Goal: Task Accomplishment & Management: Use online tool/utility

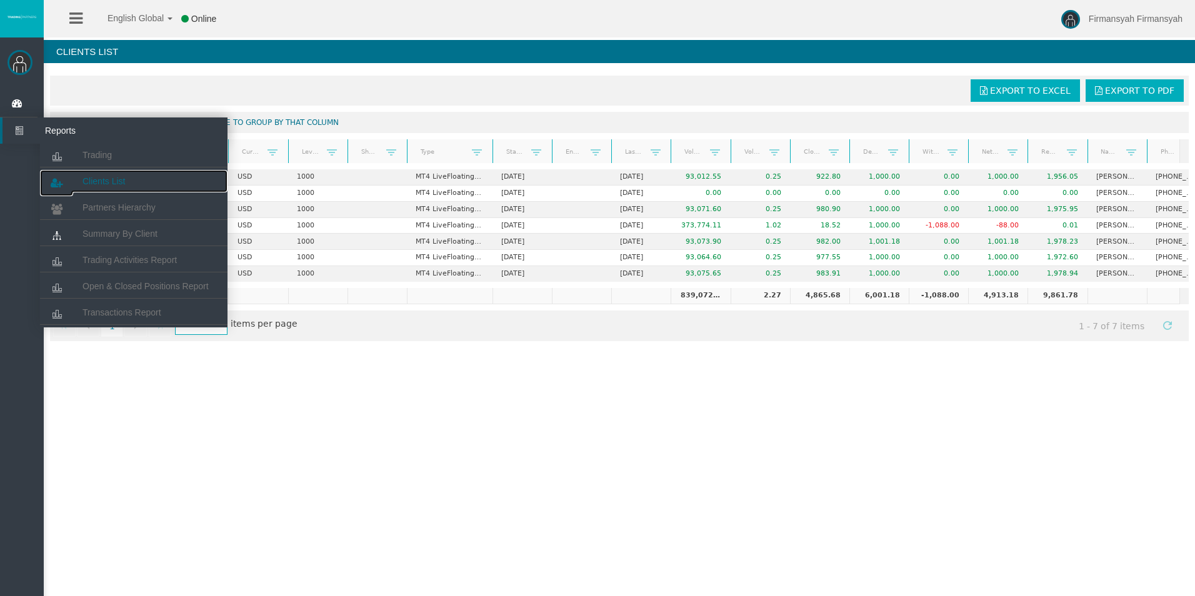
click at [89, 184] on span "Clients List" at bounding box center [104, 181] width 43 height 10
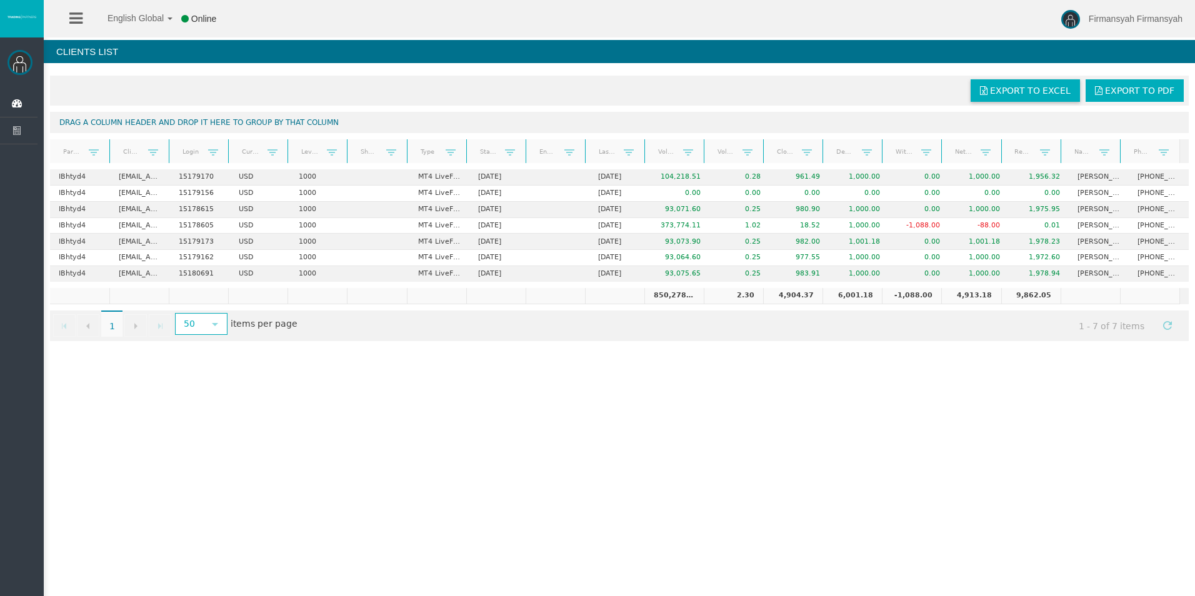
click at [1035, 91] on span "Export to Excel" at bounding box center [1030, 91] width 81 height 10
click at [850, 365] on div "English Global 简体中文 English Global 日本語 한국어 Online Firmansyah Firmansyah Help Lo…" at bounding box center [597, 298] width 1195 height 596
click at [933, 142] on div at bounding box center [933, 151] width 6 height 24
click at [993, 143] on div at bounding box center [991, 151] width 6 height 24
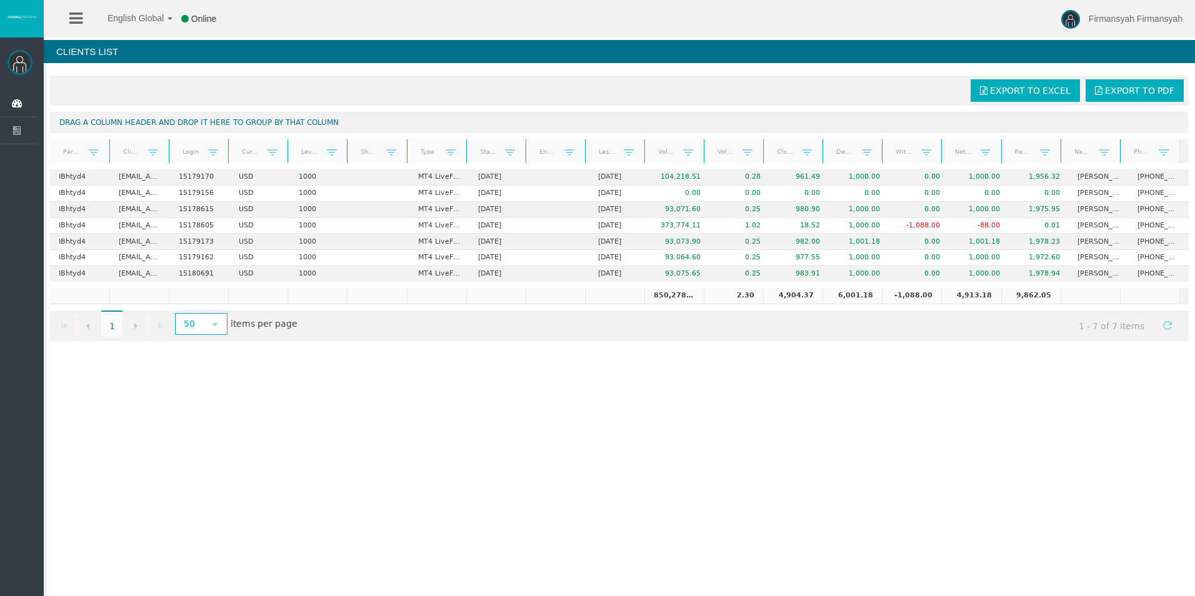
click at [993, 143] on div at bounding box center [991, 151] width 6 height 24
click at [509, 436] on div "English Global 简体中文 English Global 日本語 한국어 Online Firmansyah Firmansyah Help Lo…" at bounding box center [597, 298] width 1195 height 596
click at [525, 461] on div "English Global 简体中文 English Global 日本語 한국어 Online Firmansyah Firmansyah Help Lo…" at bounding box center [597, 298] width 1195 height 596
click at [642, 415] on div "English Global 简体中文 English Global 日本語 한국어 Online Firmansyah Firmansyah Help Lo…" at bounding box center [597, 298] width 1195 height 596
click at [460, 410] on div "English Global 简体中文 English Global 日本語 한국어 Online Firmansyah Firmansyah Help Lo…" at bounding box center [597, 298] width 1195 height 596
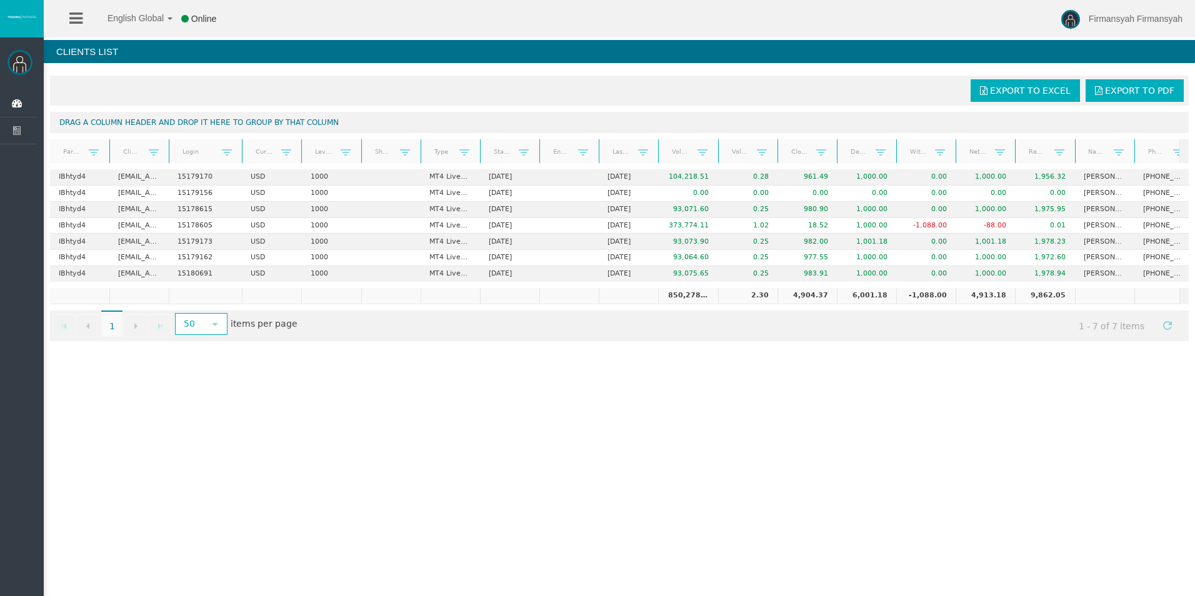
drag, startPoint x: 225, startPoint y: 141, endPoint x: 266, endPoint y: 143, distance: 41.3
click at [266, 143] on div "Partner code Client Login Currency Leverage Short Code Type Start Date End Date…" at bounding box center [615, 151] width 1130 height 24
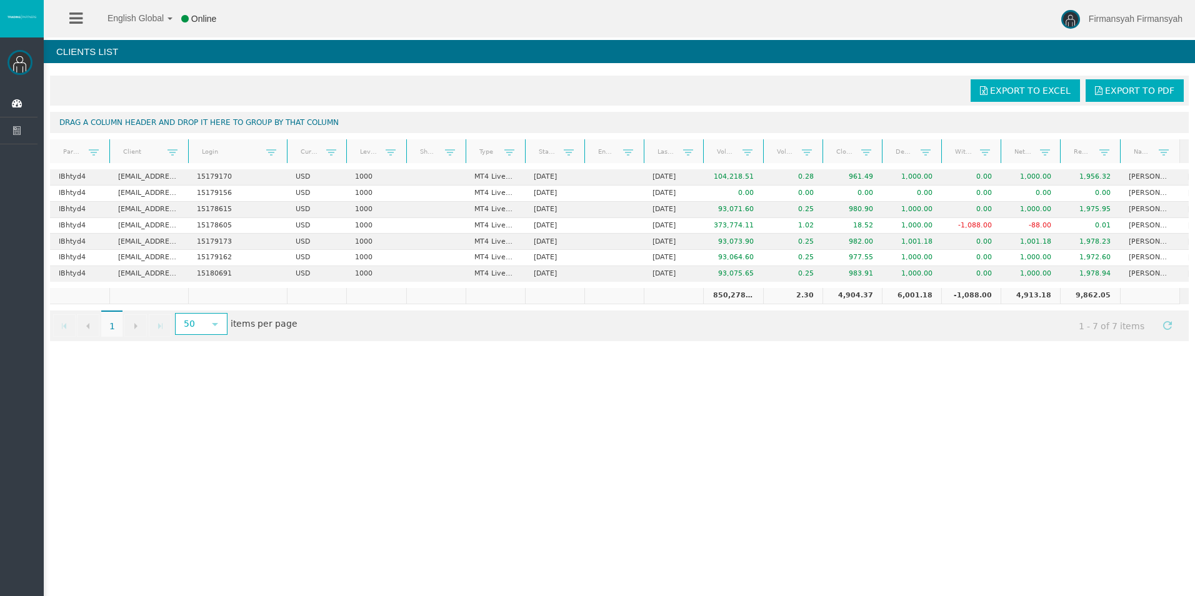
drag, startPoint x: 168, startPoint y: 140, endPoint x: 243, endPoint y: 146, distance: 75.3
click at [243, 146] on div "Partner code Client Login Currency Leverage Short Code Type Start Date End Date…" at bounding box center [615, 151] width 1130 height 24
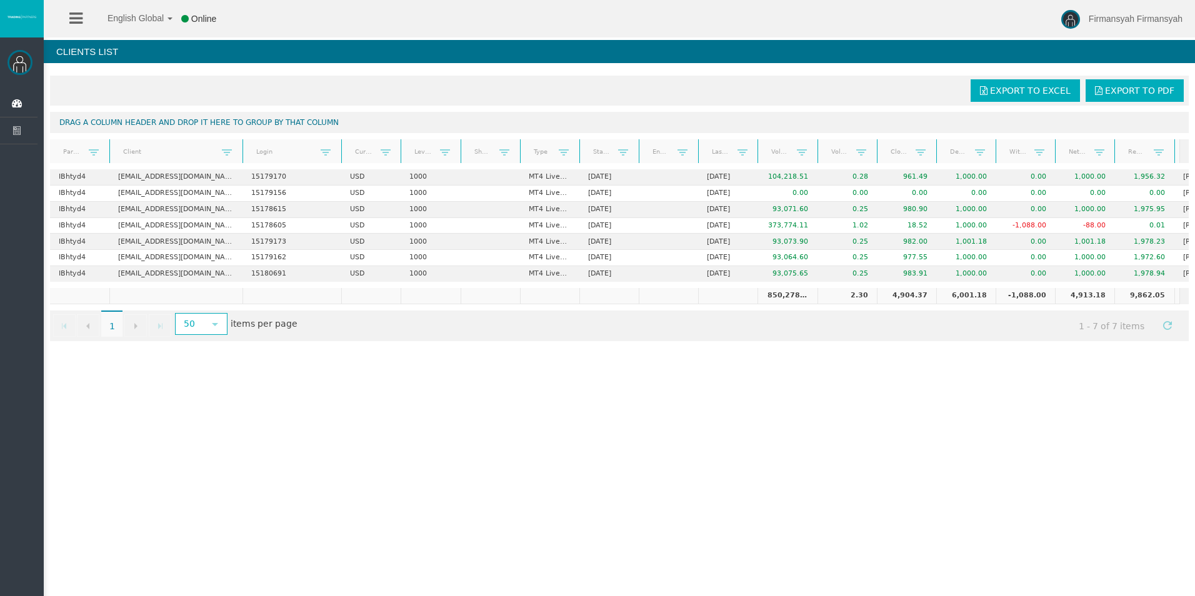
click at [387, 404] on div "English Global 简体中文 English Global 日本語 한국어 Online Firmansyah Firmansyah Help Lo…" at bounding box center [597, 298] width 1195 height 596
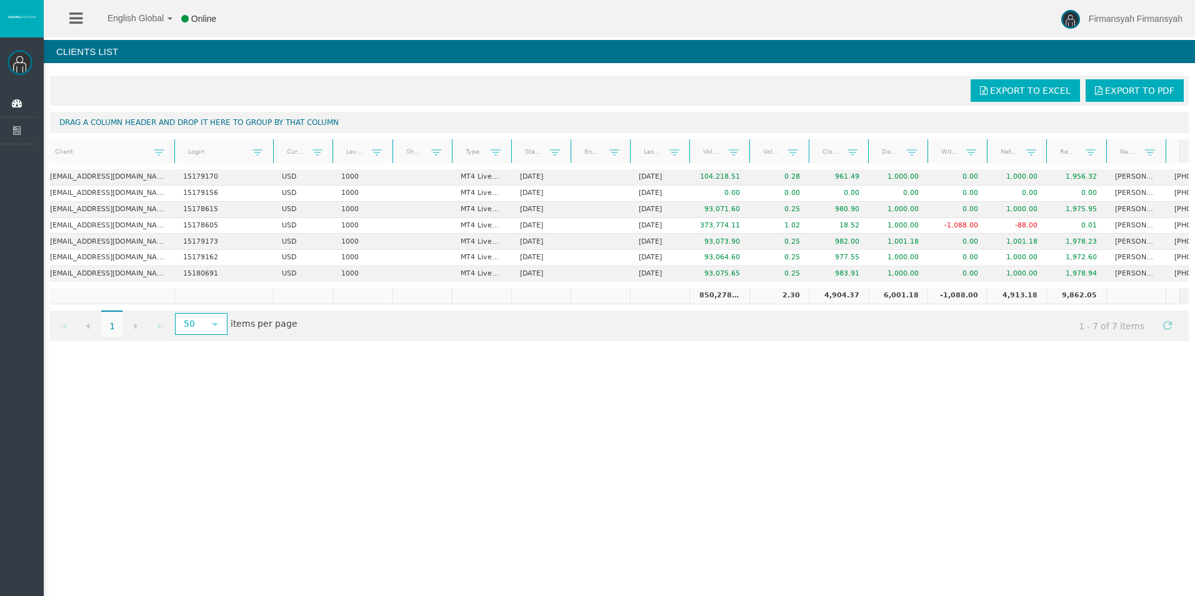
scroll to position [0, 114]
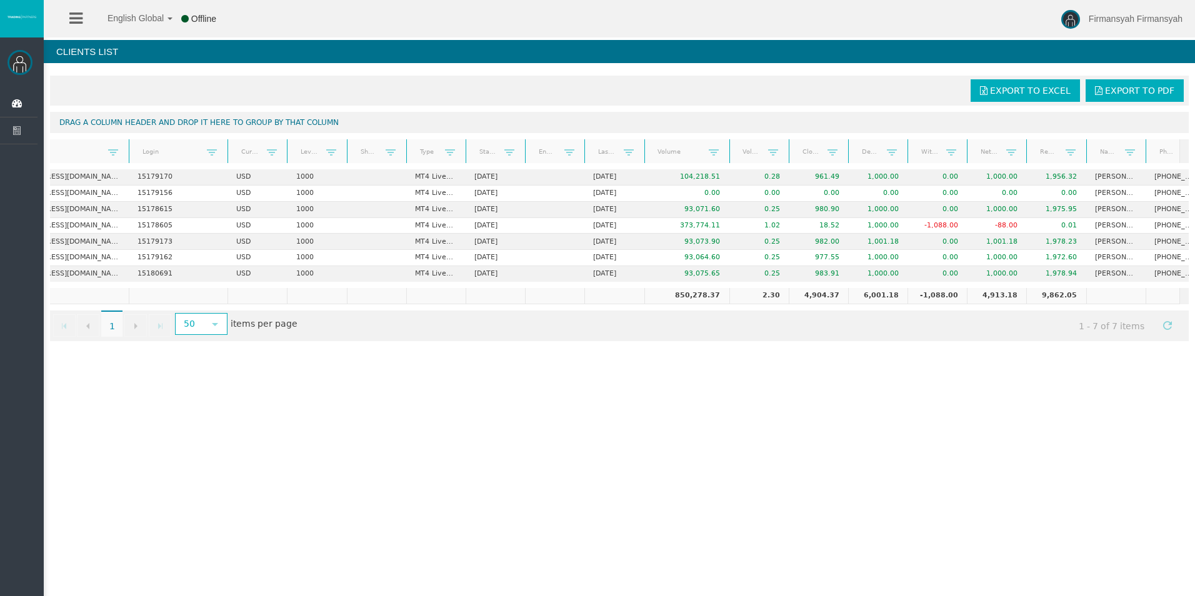
drag, startPoint x: 703, startPoint y: 145, endPoint x: 730, endPoint y: 145, distance: 26.9
click at [730, 145] on div "Partner code Client Login Currency Leverage Short Code Type Start Date End Date…" at bounding box center [615, 151] width 1130 height 24
click at [781, 406] on div "English Global 简体中文 English Global 日本語 한국어 Online Firmansyah Firmansyah Help Lo…" at bounding box center [597, 298] width 1195 height 596
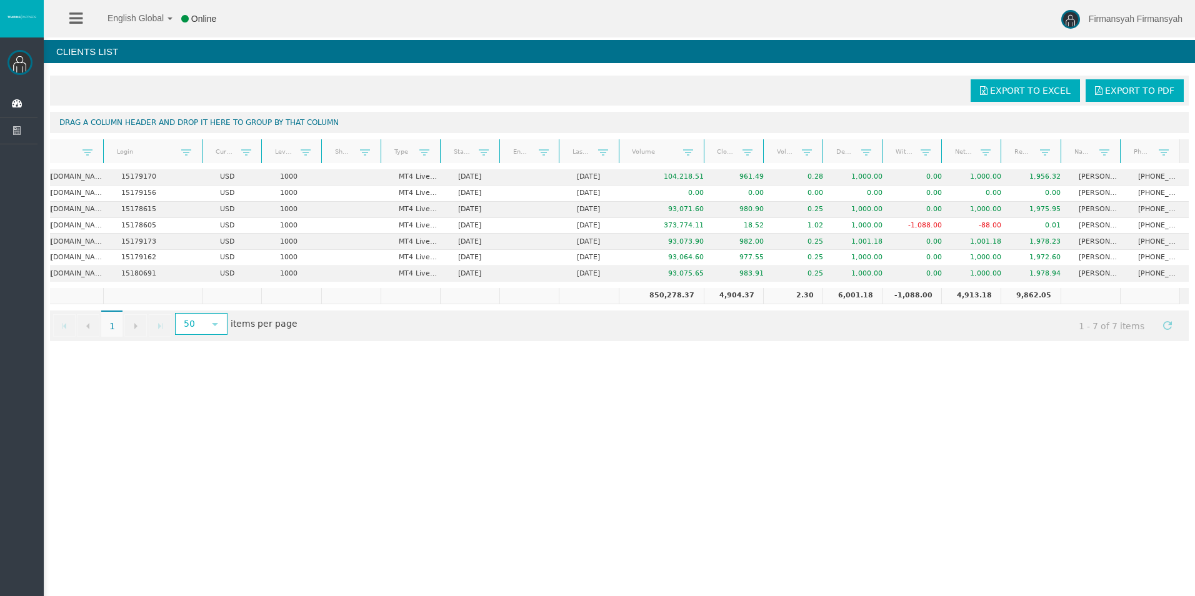
click at [767, 422] on div "English Global 简体中文 English Global 日本語 한국어 Online Firmansyah Firmansyah Help Lo…" at bounding box center [597, 298] width 1195 height 596
drag, startPoint x: 1052, startPoint y: 302, endPoint x: 1017, endPoint y: 309, distance: 36.3
click at [1017, 304] on td "9,862.05" at bounding box center [1030, 296] width 59 height 16
drag, startPoint x: 1017, startPoint y: 309, endPoint x: 1018, endPoint y: 414, distance: 105.1
click at [1018, 433] on div "English Global 简体中文 English Global 日本語 한국어 Online Firmansyah Firmansyah Help Lo…" at bounding box center [597, 298] width 1195 height 596
